Goal: Navigation & Orientation: Find specific page/section

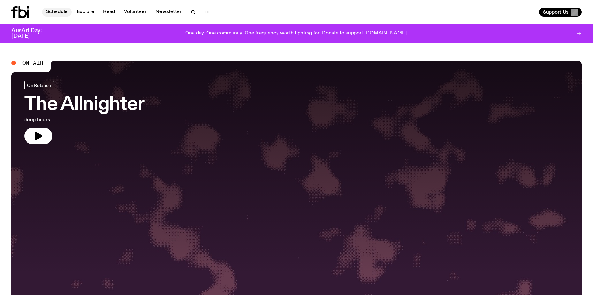
click at [59, 16] on link "Schedule" at bounding box center [56, 12] width 29 height 9
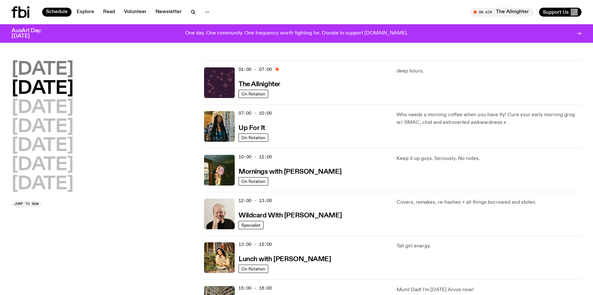
click at [57, 70] on h2 "[DATE]" at bounding box center [42, 70] width 62 height 18
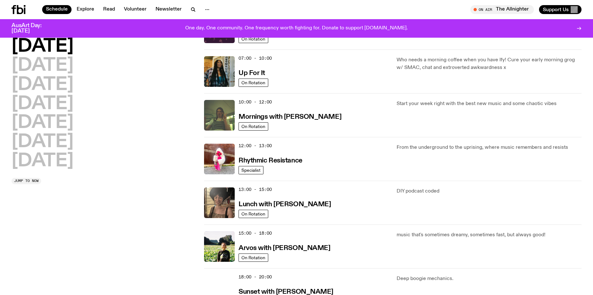
scroll to position [18, 0]
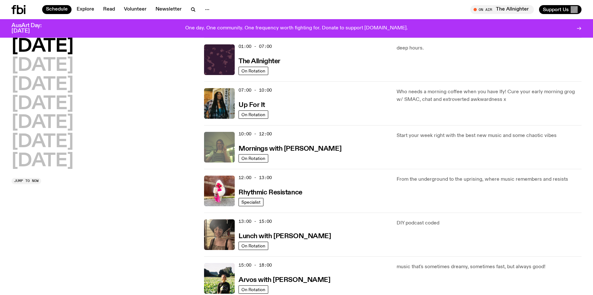
click at [218, 149] on img at bounding box center [219, 147] width 31 height 31
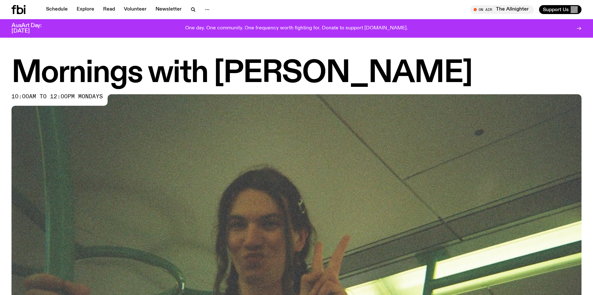
scroll to position [218, 0]
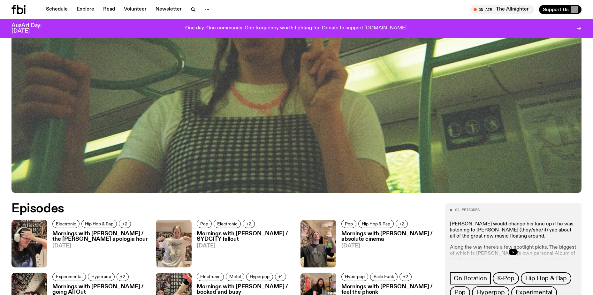
click at [271, 108] on img at bounding box center [296, 32] width 570 height 321
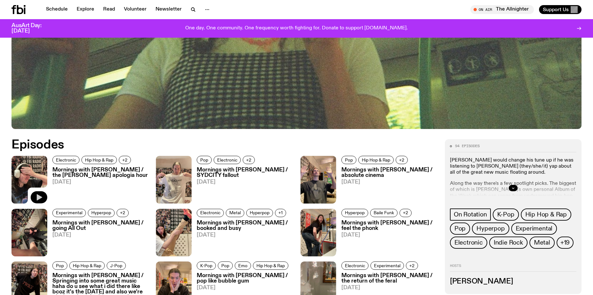
click at [36, 194] on icon "button" at bounding box center [39, 197] width 8 height 8
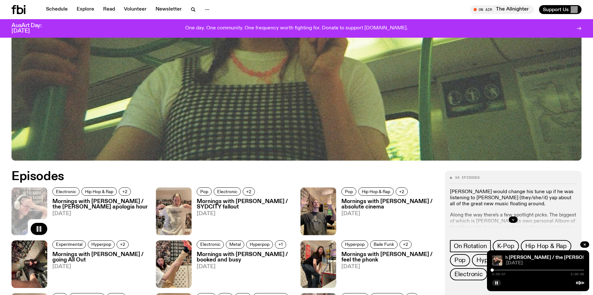
scroll to position [346, 0]
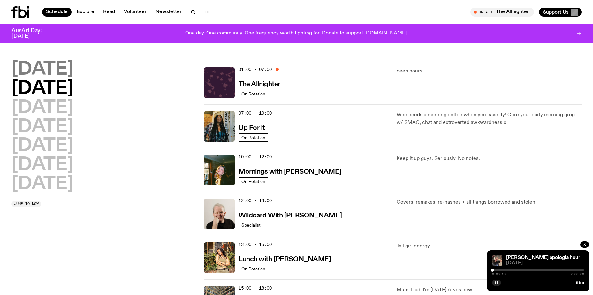
click at [57, 68] on h2 "[DATE]" at bounding box center [42, 70] width 62 height 18
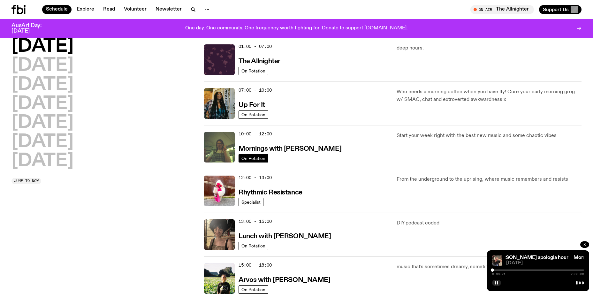
click at [249, 159] on span "On Rotation" at bounding box center [253, 158] width 24 height 5
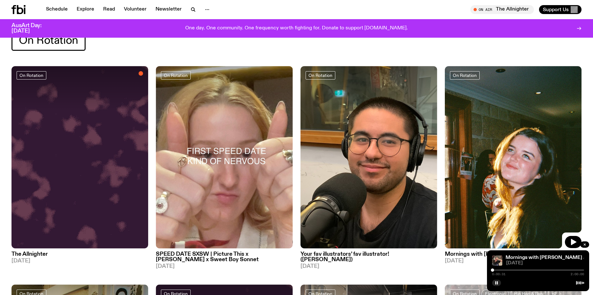
scroll to position [250, 0]
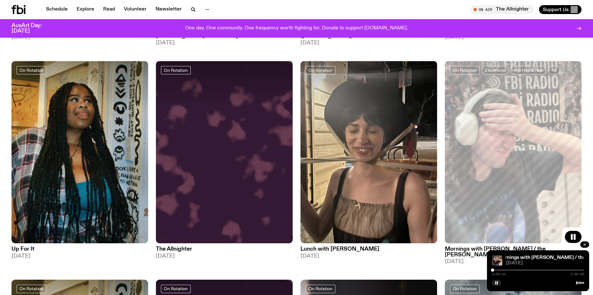
click at [493, 269] on div at bounding box center [492, 269] width 3 height 3
click at [494, 269] on div at bounding box center [538, 269] width 92 height 1
click at [499, 283] on button "button" at bounding box center [496, 283] width 9 height 6
